Goal: Book appointment/travel/reservation

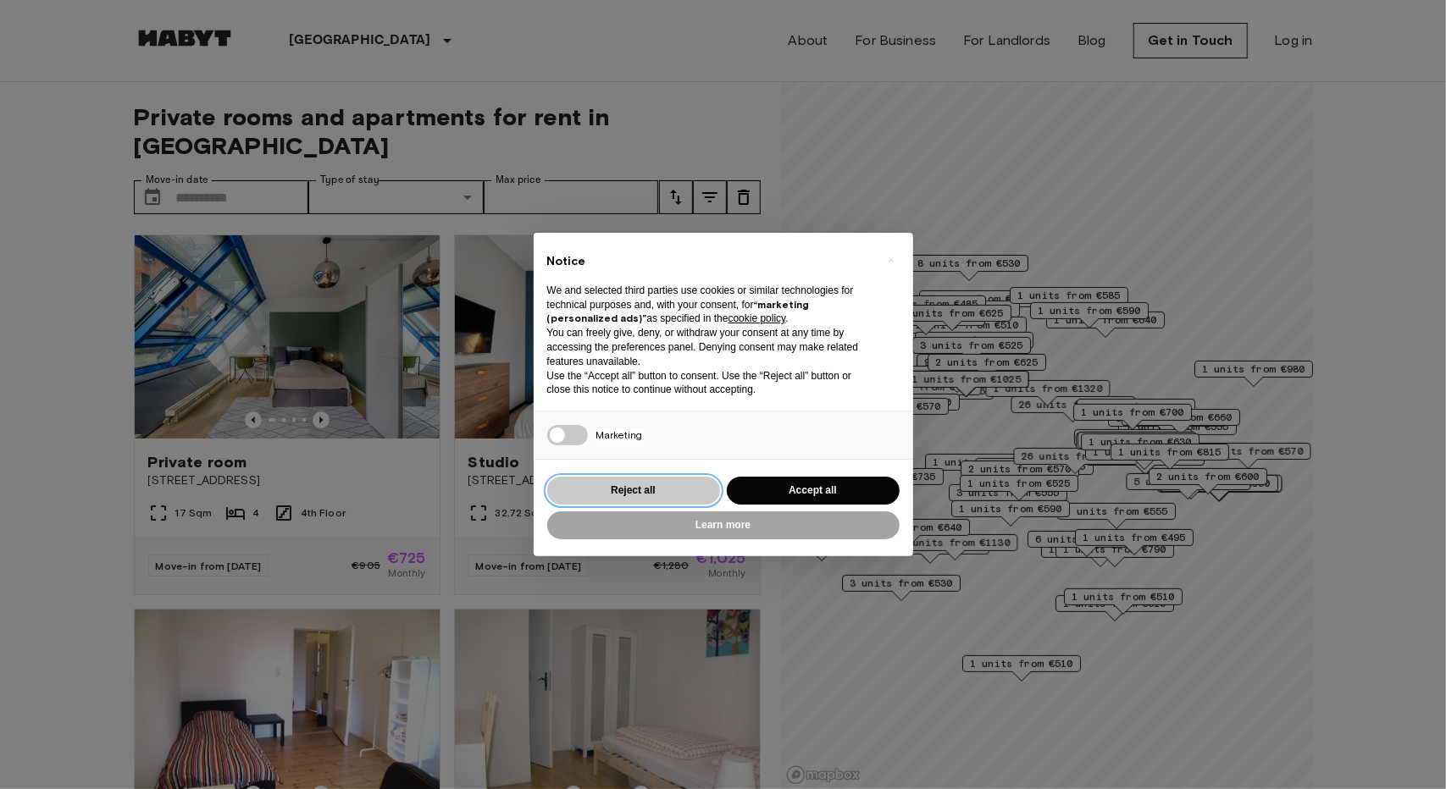
click at [647, 490] on button "Reject all" at bounding box center [633, 491] width 173 height 28
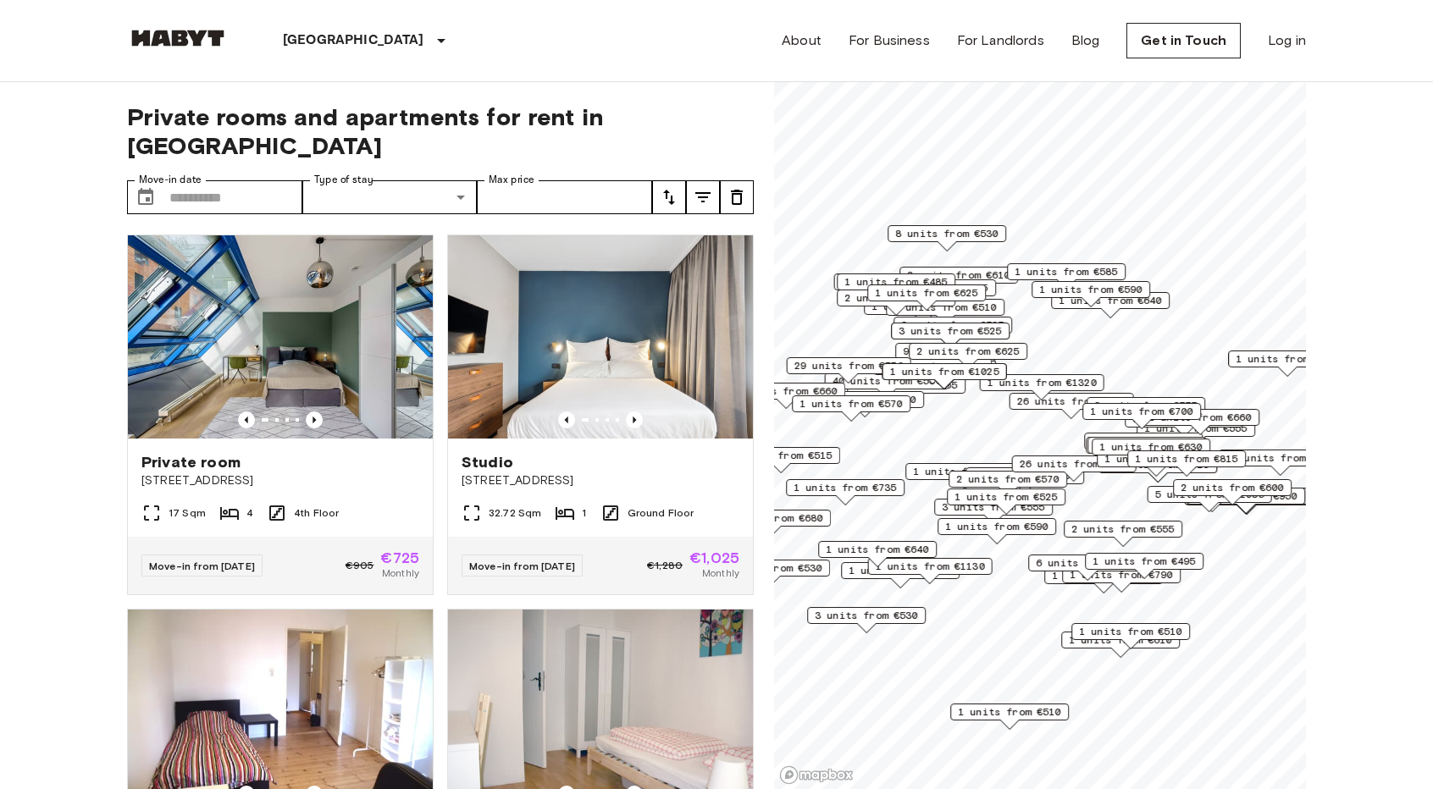
click at [205, 452] on span "Private room" at bounding box center [190, 462] width 99 height 20
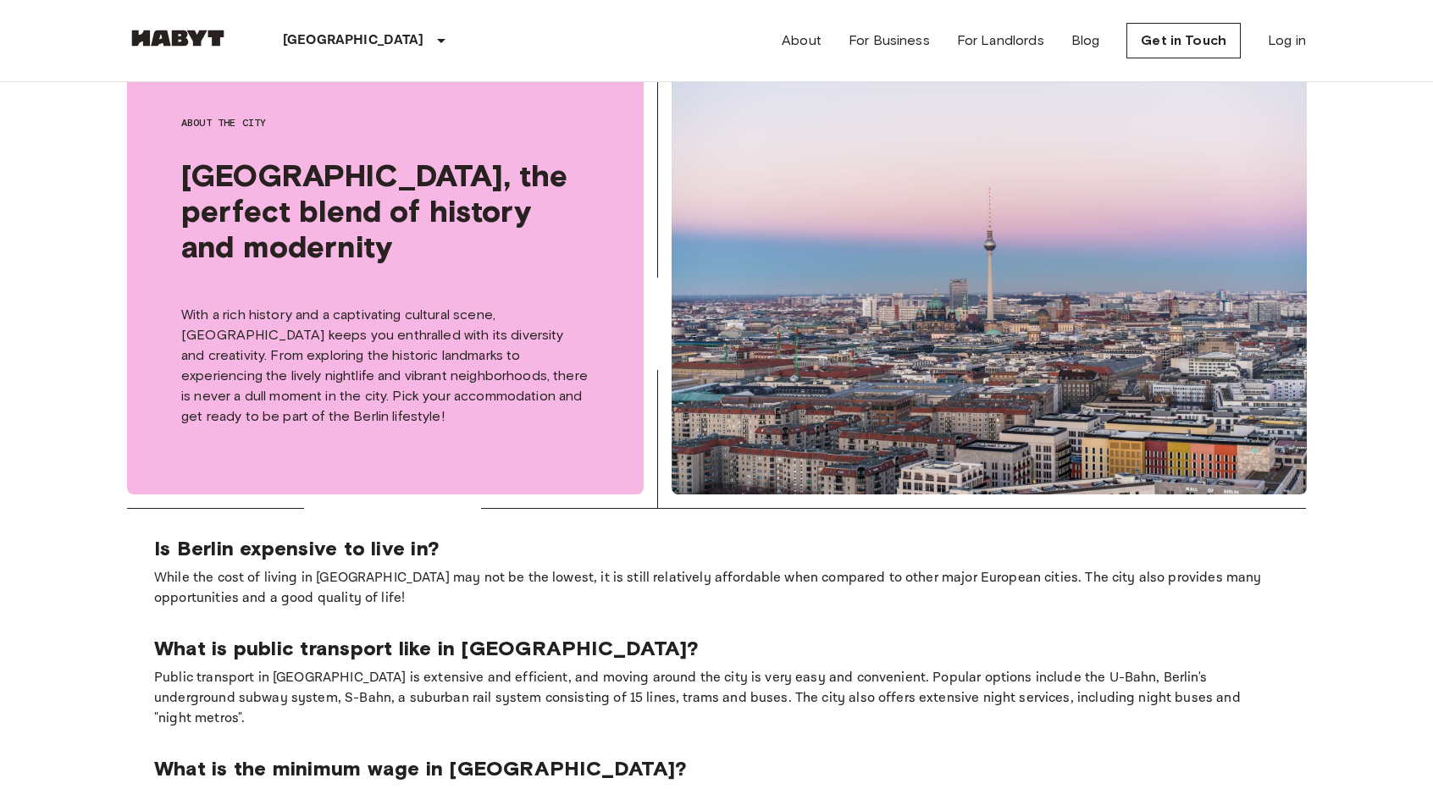
scroll to position [711, 0]
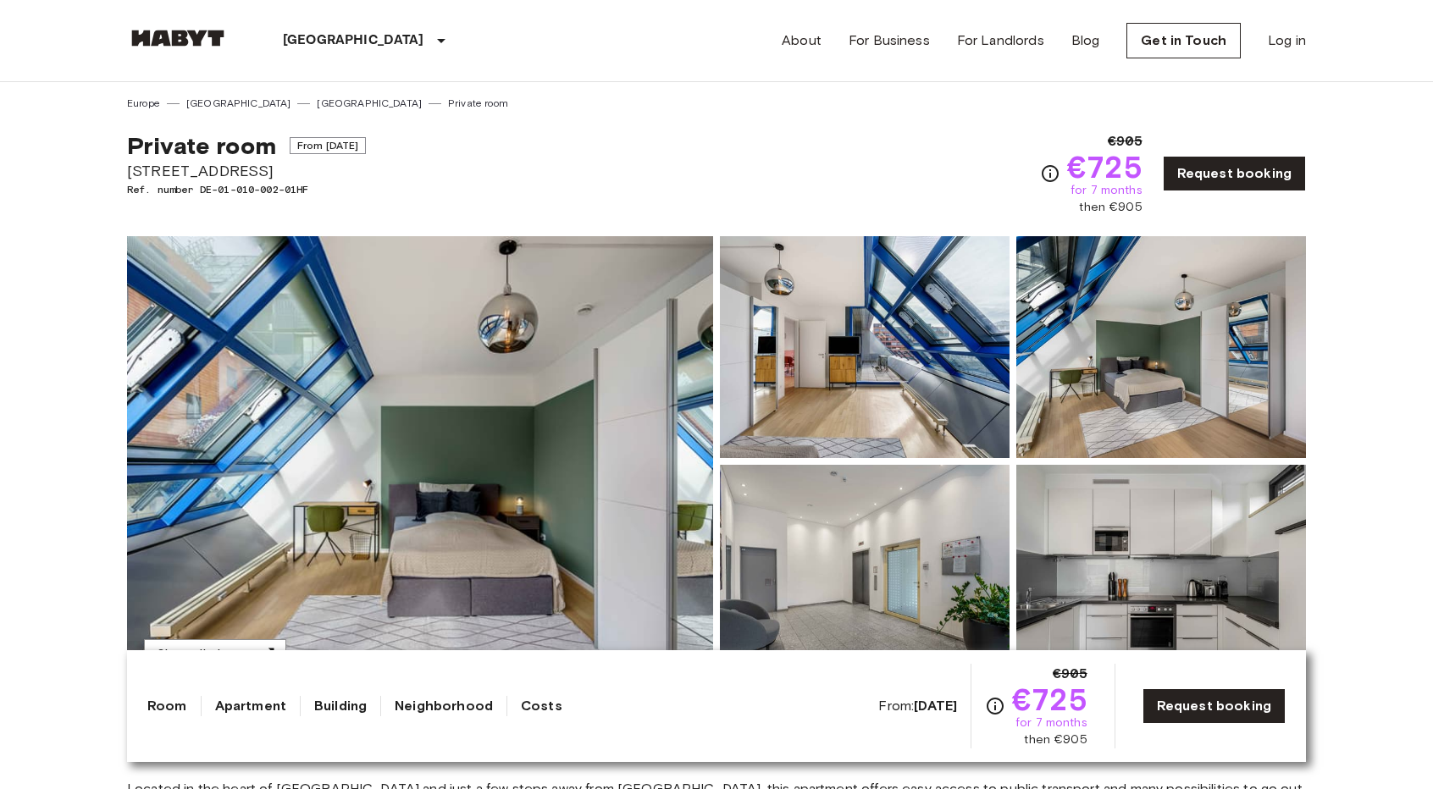
click at [1201, 716] on link "Request booking" at bounding box center [1213, 707] width 143 height 36
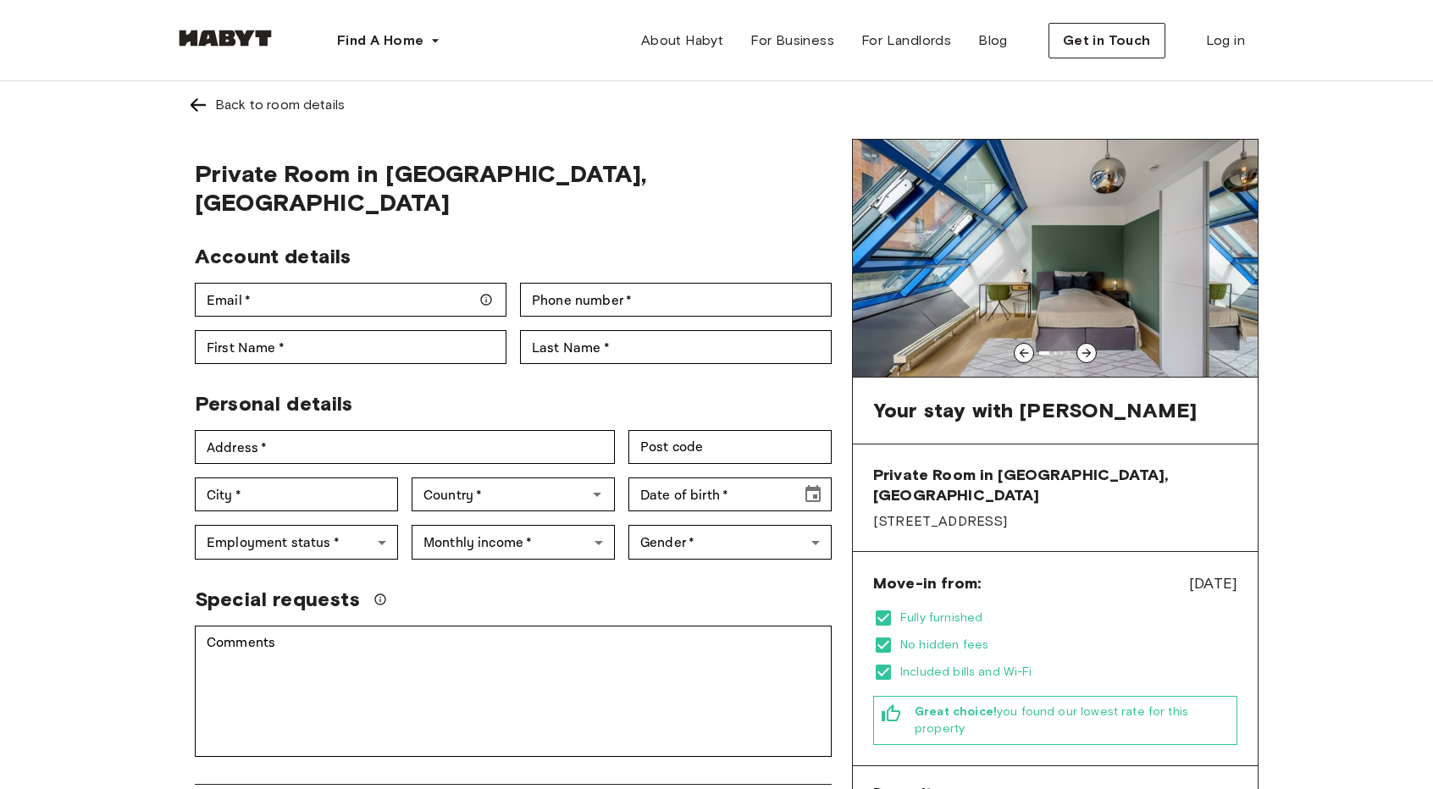
click at [1295, 568] on div "Back to room details Private Room in Berlin, Tiergarten Account details Email  …" at bounding box center [717, 663] width 1220 height 1165
